Goal: Task Accomplishment & Management: Use online tool/utility

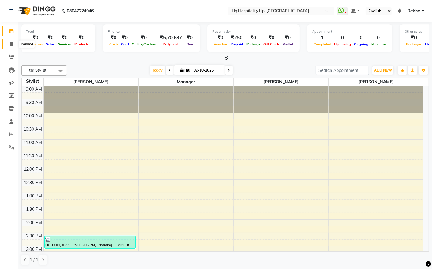
click at [12, 41] on span at bounding box center [11, 44] width 11 height 7
select select "service"
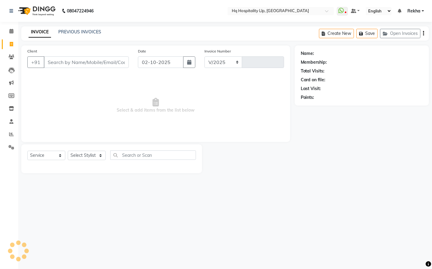
select select "7197"
type input "0894"
click at [67, 62] on input "Client" at bounding box center [86, 62] width 85 height 12
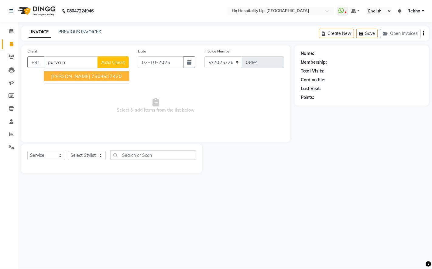
click at [67, 77] on span "[PERSON_NAME]" at bounding box center [70, 76] width 39 height 6
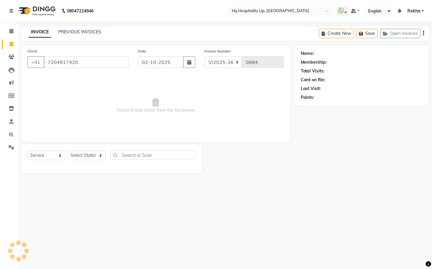
type input "7304917420"
select select "1: Object"
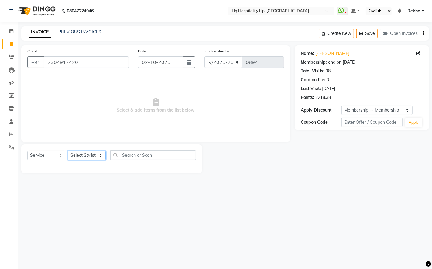
click at [97, 157] on select "Select Stylist Manager Old Staff [PERSON_NAME] [PERSON_NAME] [PERSON_NAME]" at bounding box center [87, 155] width 38 height 9
select select "61253"
click at [68, 151] on select "Select Stylist Manager Old Staff [PERSON_NAME] [PERSON_NAME] [PERSON_NAME]" at bounding box center [87, 155] width 38 height 9
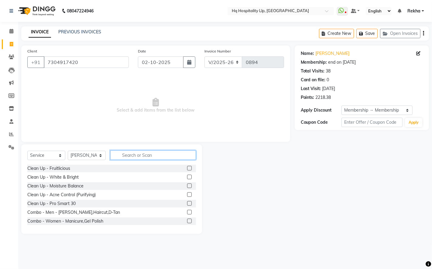
click at [145, 153] on input "text" at bounding box center [153, 155] width 86 height 9
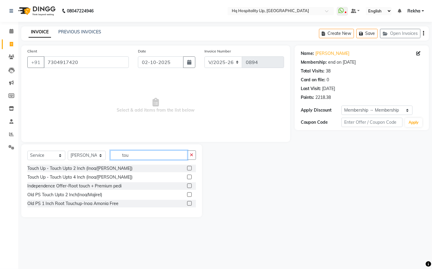
type input "tou"
click at [189, 166] on label at bounding box center [189, 168] width 5 height 5
click at [189, 167] on input "checkbox" at bounding box center [189, 169] width 4 height 4
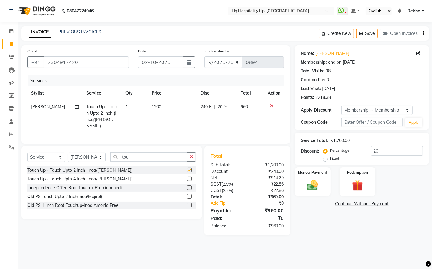
checkbox input "false"
click at [161, 109] on td "1200" at bounding box center [172, 116] width 49 height 33
select select "61253"
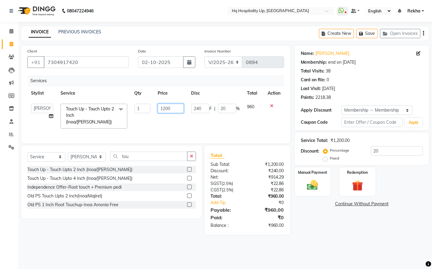
click at [171, 109] on input "1200" at bounding box center [171, 108] width 26 height 9
type input "1652"
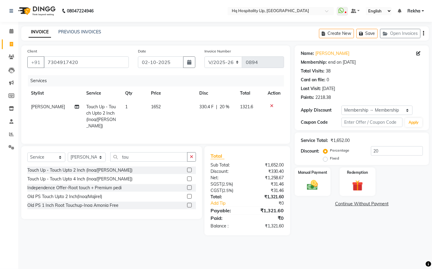
click at [306, 229] on div "Name: [PERSON_NAME] Membership: end on [DATE] Total Visits: 38 Card on file: 0 …" at bounding box center [363, 141] width 139 height 190
click at [151, 153] on input "tou" at bounding box center [148, 156] width 77 height 9
type input "t"
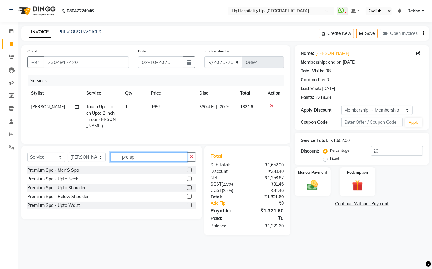
type input "pre sp"
click at [189, 196] on label at bounding box center [189, 196] width 5 height 5
click at [189, 196] on input "checkbox" at bounding box center [189, 197] width 4 height 4
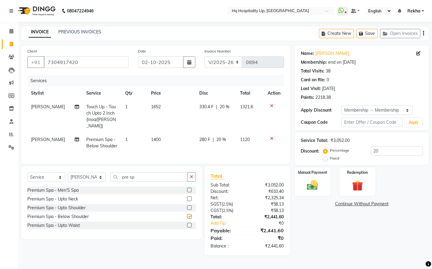
checkbox input "false"
click at [170, 135] on td "1400" at bounding box center [171, 143] width 48 height 20
select select "61253"
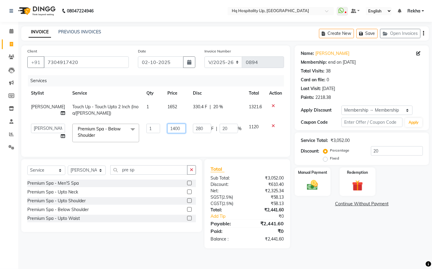
click at [179, 128] on input "1400" at bounding box center [176, 128] width 18 height 9
type input "1"
type input "2124"
click at [314, 228] on div "Name: [PERSON_NAME] Membership: end on [DATE] Total Visits: 38 Card on file: 0 …" at bounding box center [363, 147] width 139 height 203
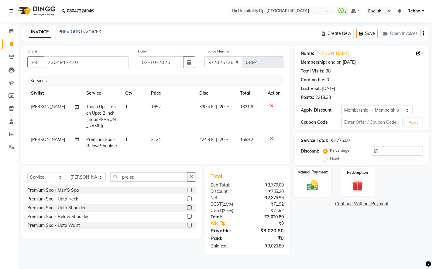
click at [320, 178] on div "Manual Payment" at bounding box center [311, 182] width 37 height 30
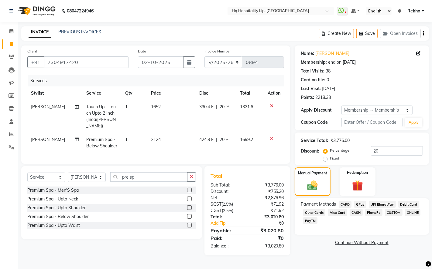
click at [342, 206] on span "CARD" at bounding box center [344, 204] width 13 height 7
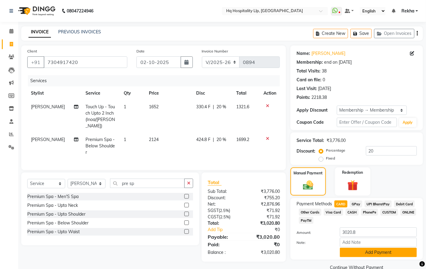
click at [373, 254] on button "Add Payment" at bounding box center [378, 252] width 77 height 9
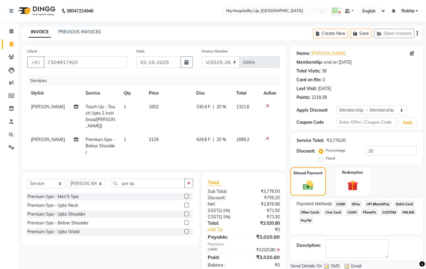
scroll to position [37, 0]
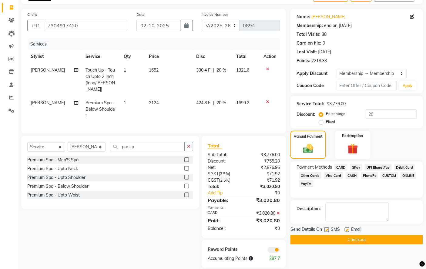
click at [368, 239] on button "Checkout" at bounding box center [357, 239] width 133 height 9
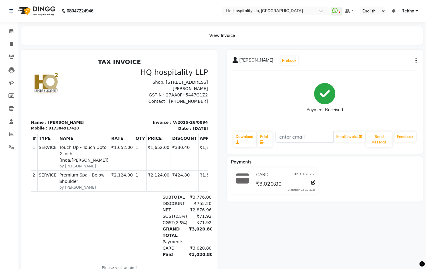
click at [388, 90] on div "Payment Received" at bounding box center [325, 99] width 185 height 46
click at [412, 11] on span "Rekha" at bounding box center [408, 11] width 13 height 6
click at [393, 41] on link "Sign out" at bounding box center [388, 41] width 56 height 9
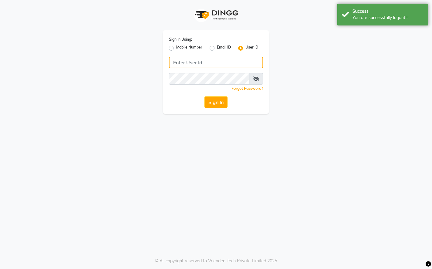
type input "9769624779"
